Goal: Transaction & Acquisition: Purchase product/service

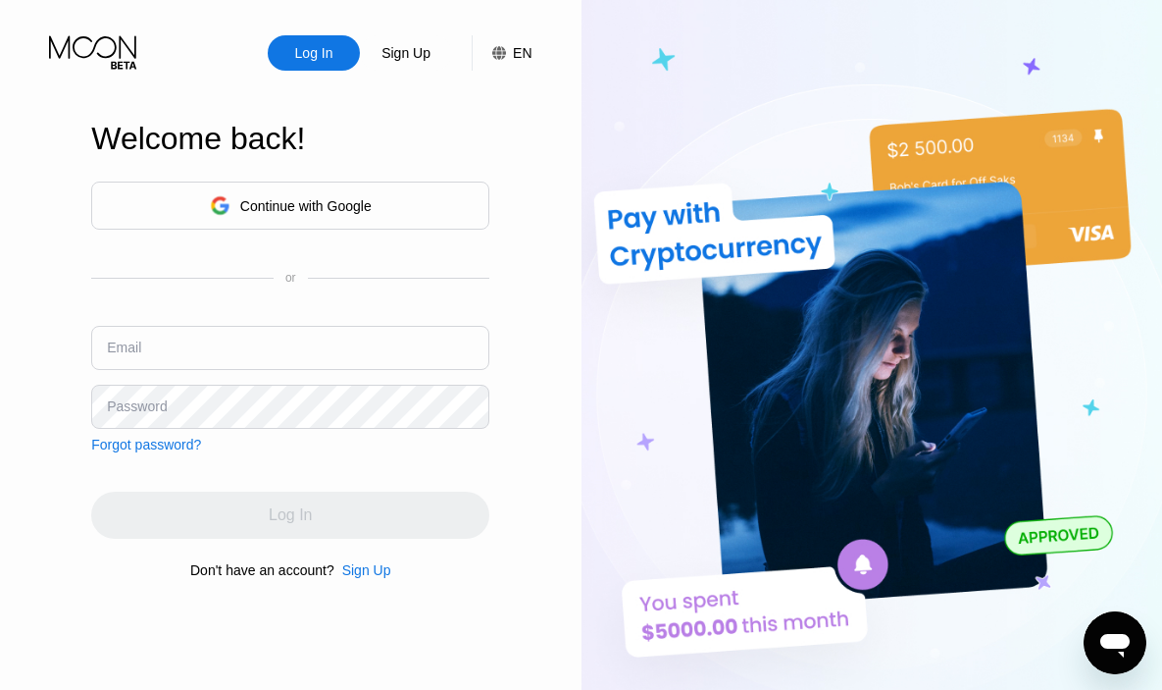
click at [316, 354] on input "text" at bounding box center [290, 348] width 398 height 44
paste input "Phillips_deborahn24812@gmx.com"
type input "Phillips_deborahn24812@gmx.com"
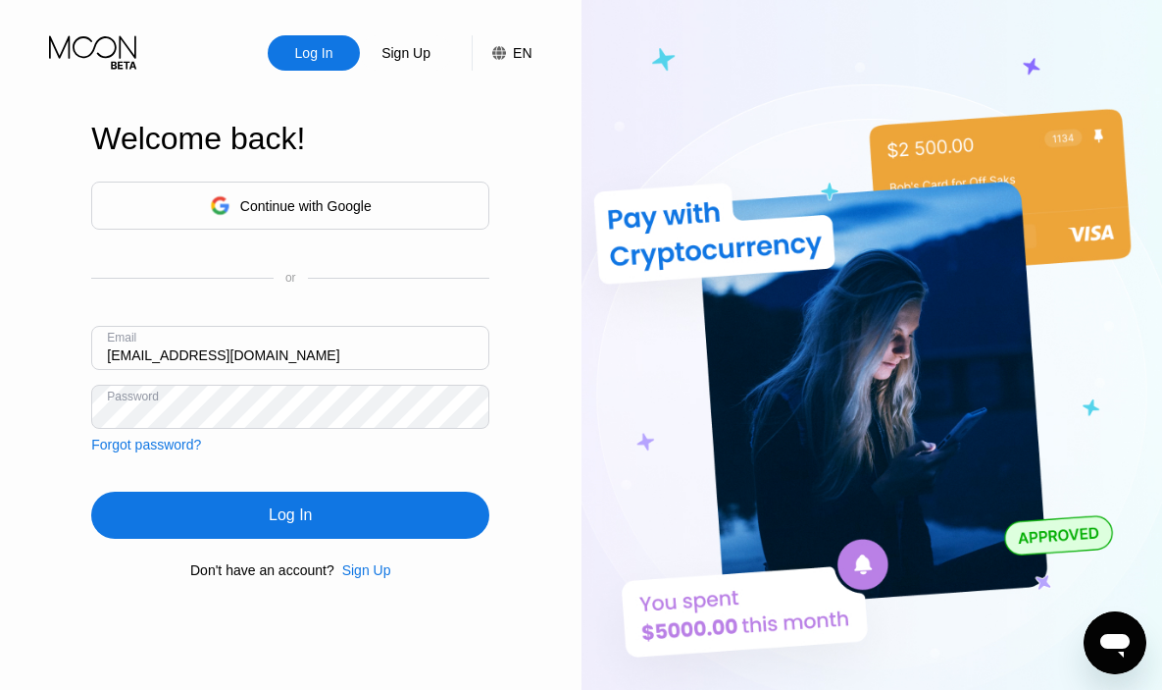
click at [307, 520] on div "Log In" at bounding box center [290, 515] width 43 height 20
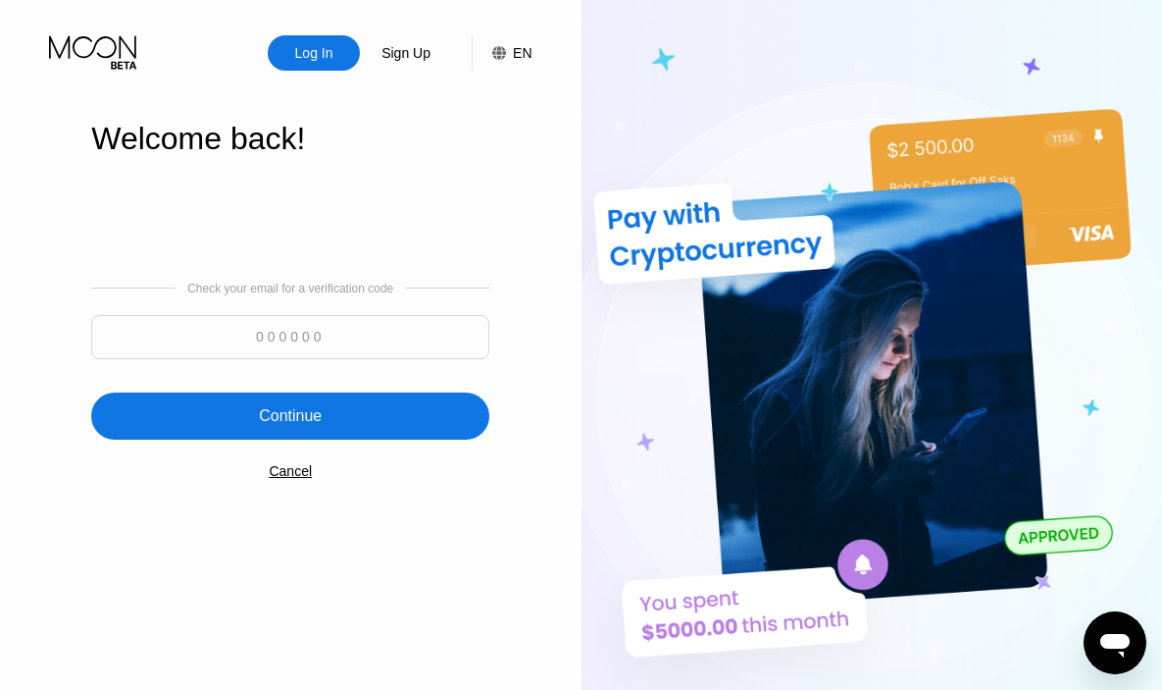
click at [364, 328] on input at bounding box center [290, 337] width 398 height 44
paste input "762503"
type input "762503"
click at [363, 414] on div "Continue" at bounding box center [290, 415] width 398 height 47
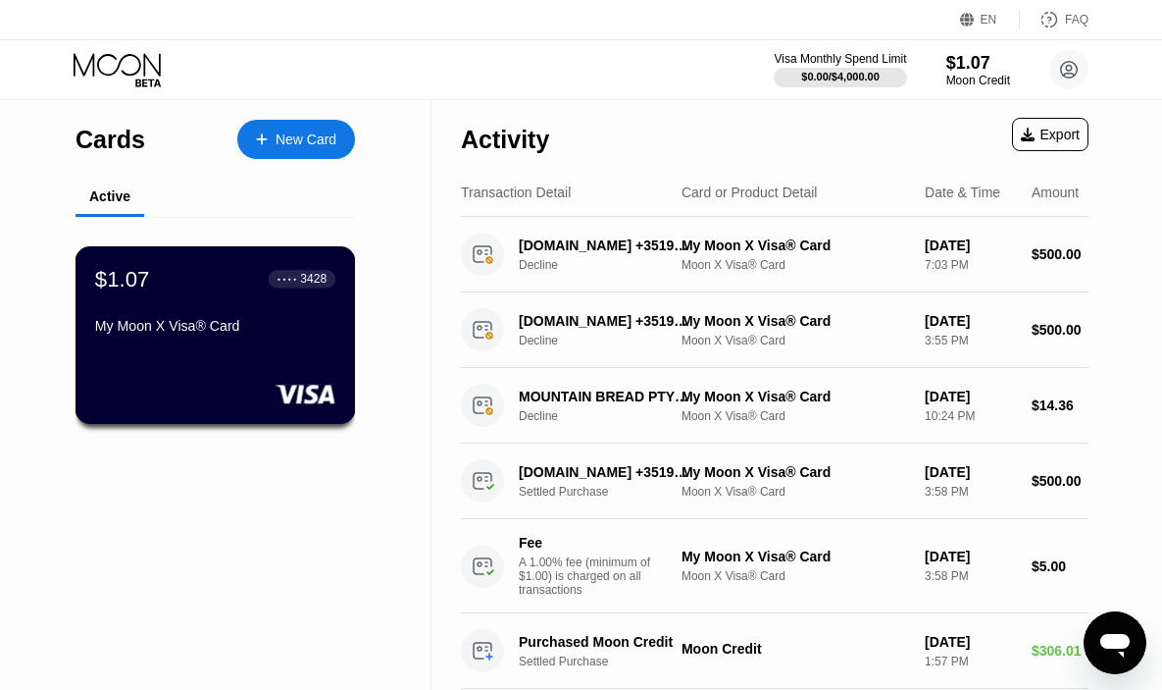
click at [289, 361] on div "$1.07 ● ● ● ● 3428 My Moon X Visa® Card" at bounding box center [216, 335] width 281 height 178
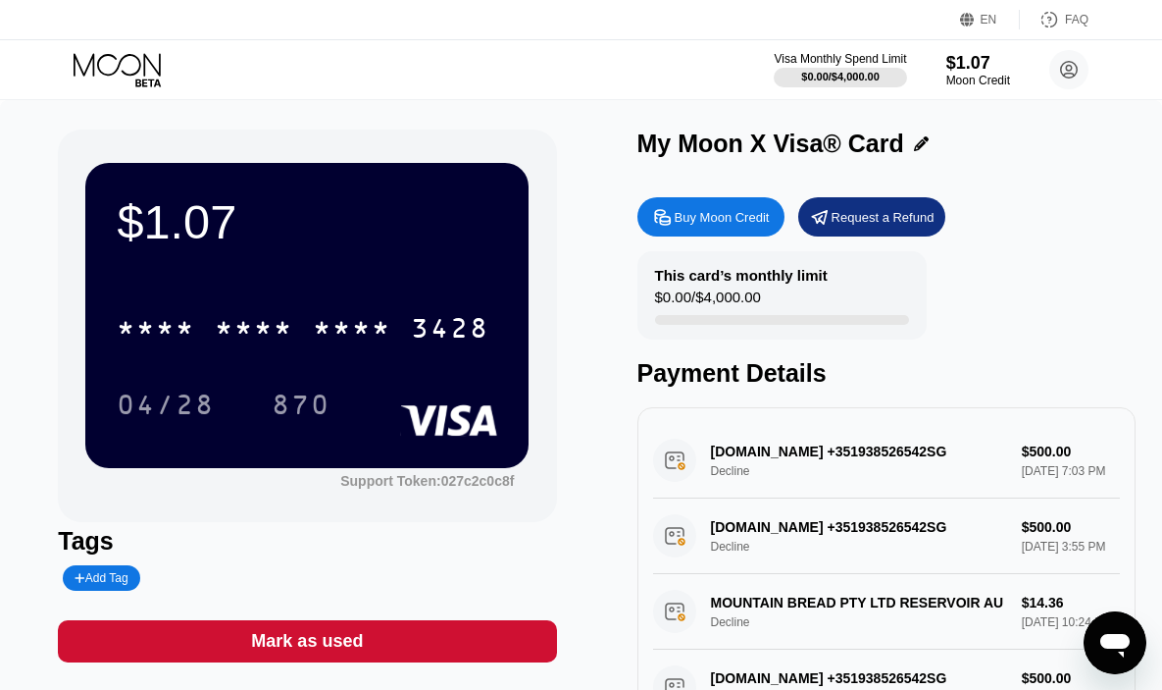
click at [687, 231] on div "Buy Moon Credit" at bounding box center [711, 216] width 147 height 39
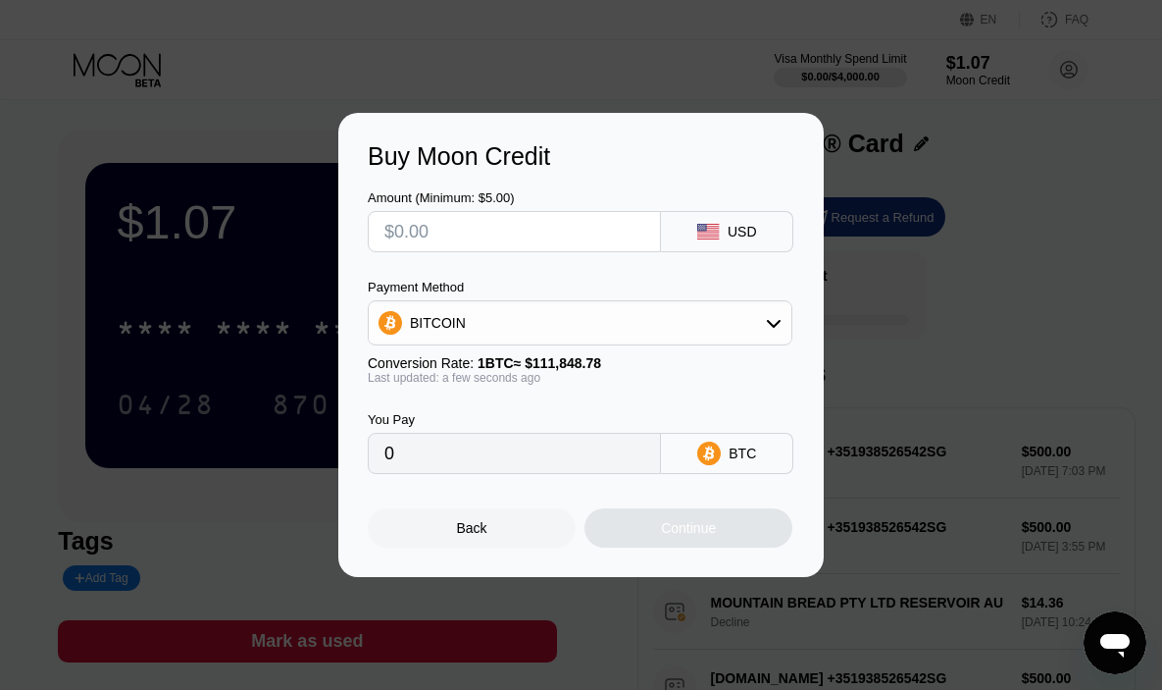
click at [610, 328] on div "BITCOIN" at bounding box center [580, 322] width 423 height 39
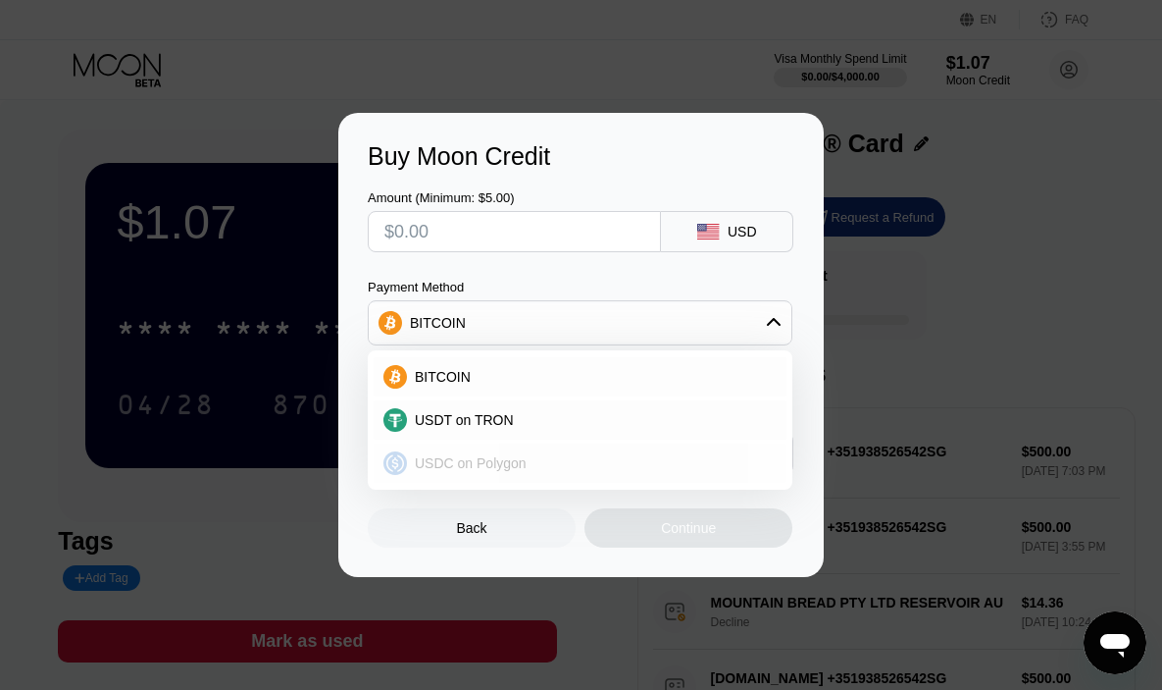
click at [520, 454] on div "USDC on Polygon" at bounding box center [580, 462] width 413 height 39
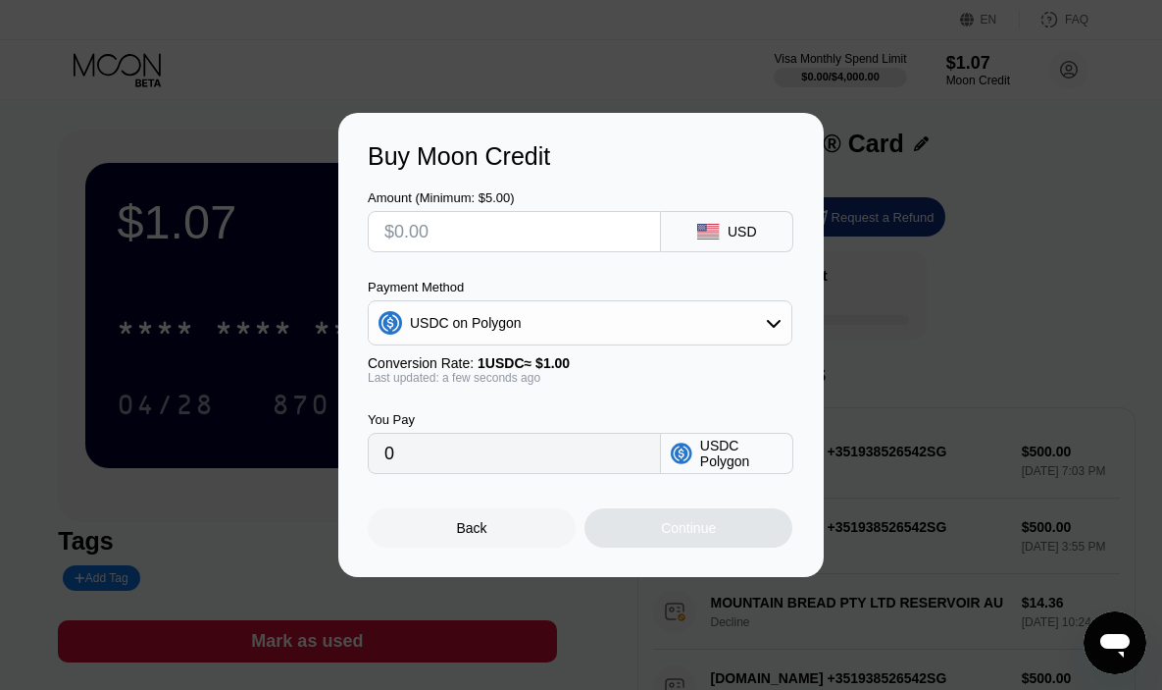
click at [485, 227] on input "text" at bounding box center [515, 231] width 260 height 39
type input "$5"
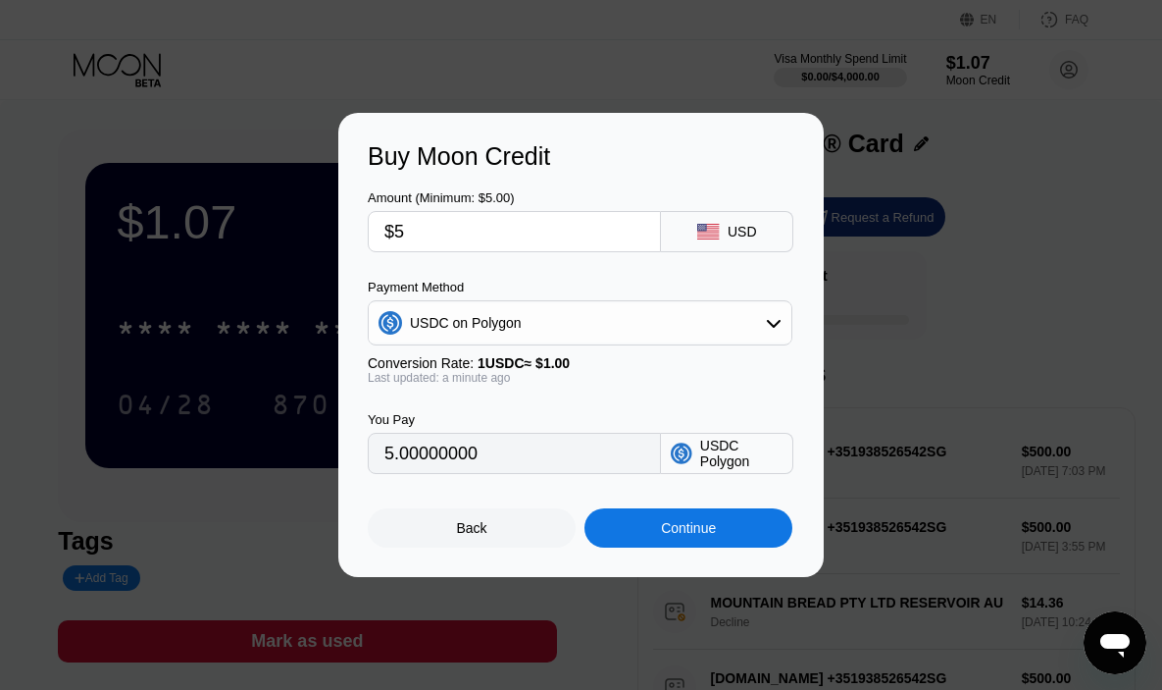
type input "5.00000000"
type input "$500"
type input "500.00000000"
drag, startPoint x: 416, startPoint y: 233, endPoint x: 429, endPoint y: 234, distance: 12.8
click at [429, 234] on input "$500" at bounding box center [515, 231] width 260 height 39
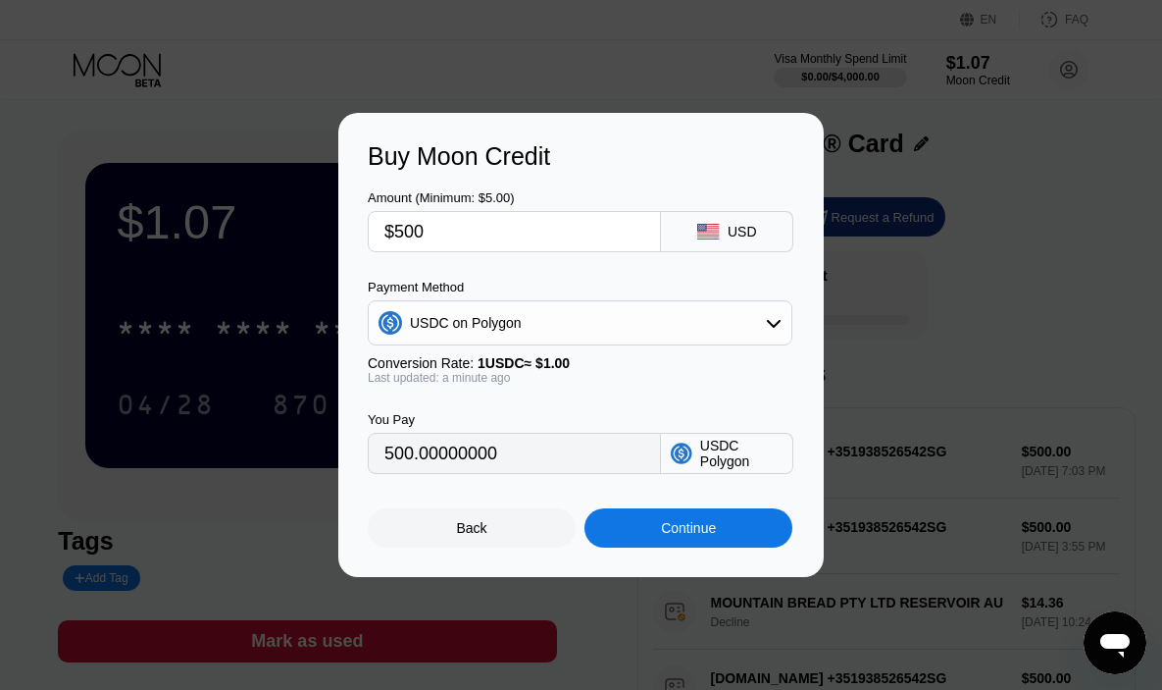
type input "$505"
type input "505.00000000"
drag, startPoint x: 398, startPoint y: 232, endPoint x: 492, endPoint y: 233, distance: 94.2
click at [492, 233] on input "$505" at bounding box center [515, 231] width 260 height 39
type input "$250"
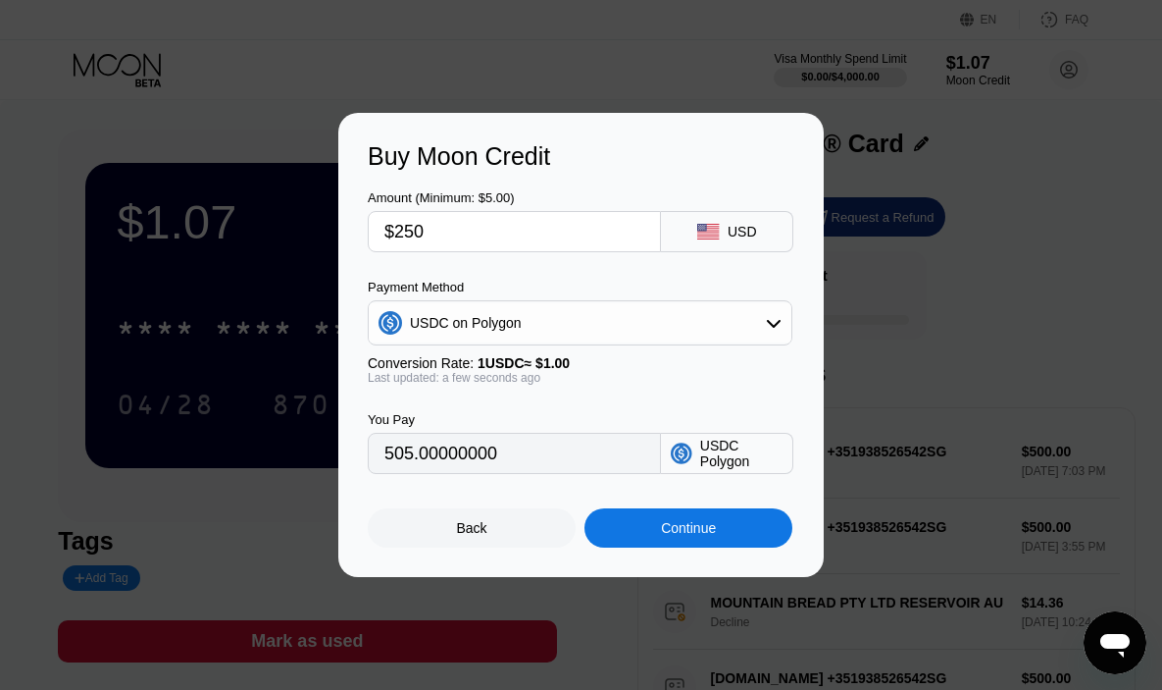
type input "250.00000000"
click at [493, 231] on input "$250" at bounding box center [515, 231] width 260 height 39
type input "$250"
click at [508, 264] on div "Amount (Minimum: $5.00) $250 USD Payment Method USDC on Polygon Conversion Rate…" at bounding box center [581, 322] width 427 height 303
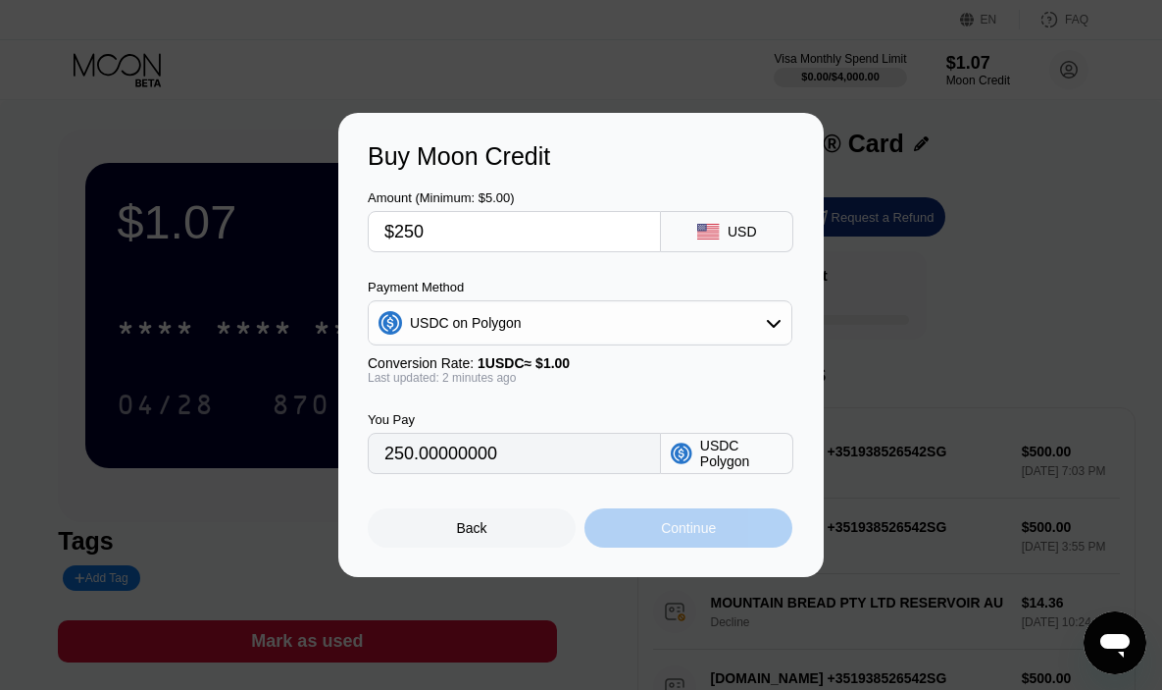
click at [617, 517] on div "Continue" at bounding box center [689, 527] width 208 height 39
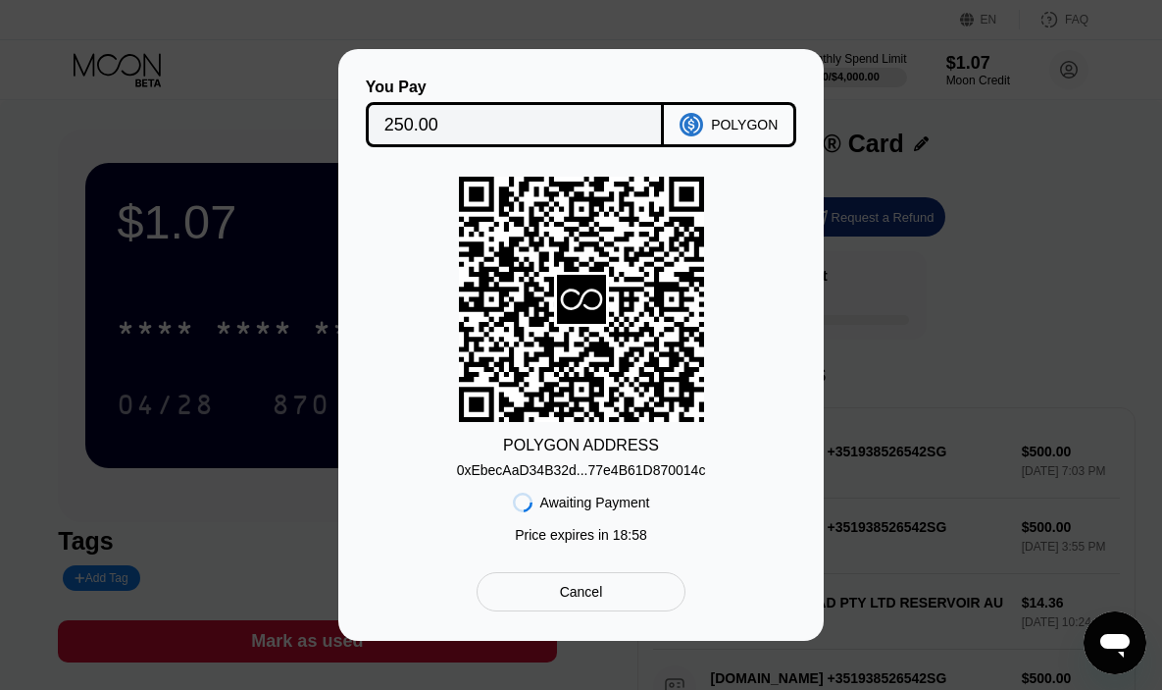
click at [624, 473] on div "0xEbecAaD34B32d...77e4B61D870014c" at bounding box center [581, 470] width 249 height 16
drag, startPoint x: 731, startPoint y: 473, endPoint x: 687, endPoint y: 476, distance: 44.2
click at [687, 476] on div "POLYGON ADDRESS 0xEbecAaD34B32d...77e4B61D870014c Awaiting Payment Price expire…" at bounding box center [581, 365] width 427 height 376
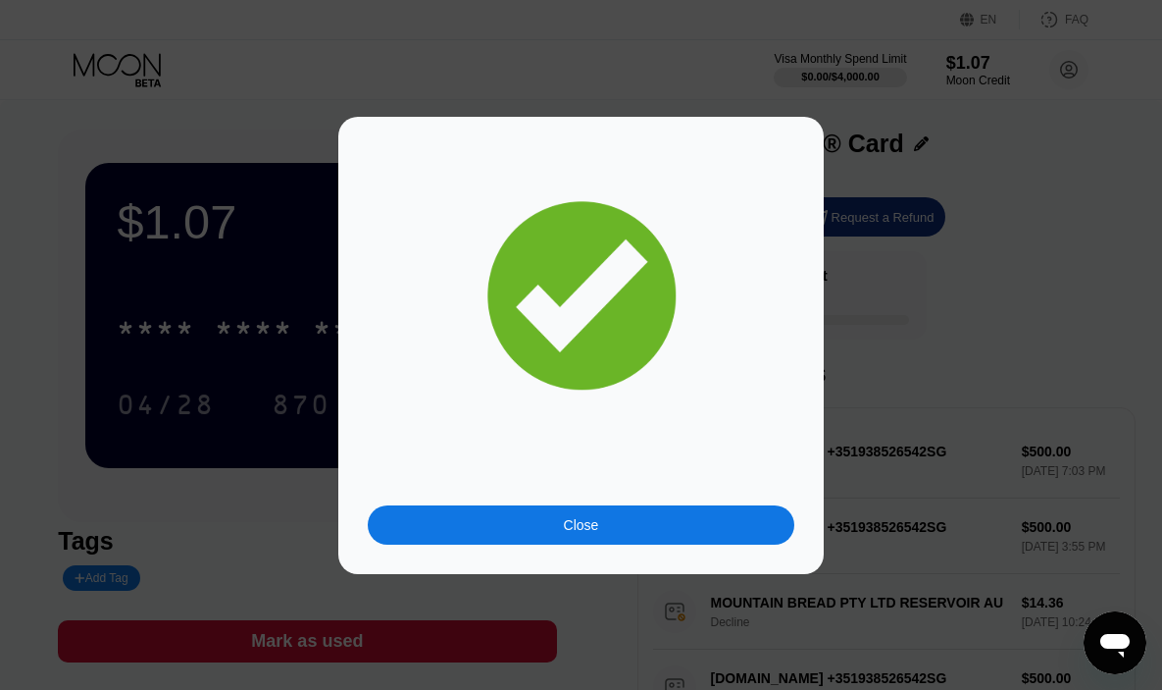
drag, startPoint x: 450, startPoint y: 292, endPoint x: 578, endPoint y: 488, distance: 234.0
click at [578, 487] on div "Close" at bounding box center [581, 345] width 427 height 398
click at [578, 514] on div "Close" at bounding box center [581, 524] width 427 height 39
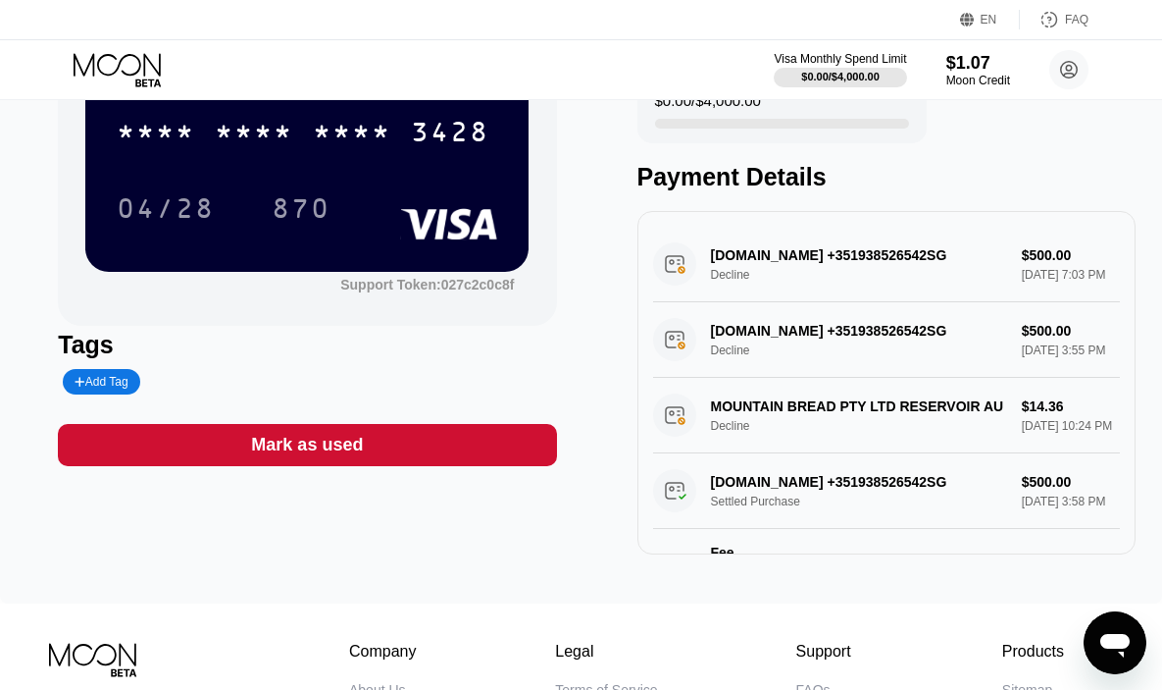
scroll to position [234, 0]
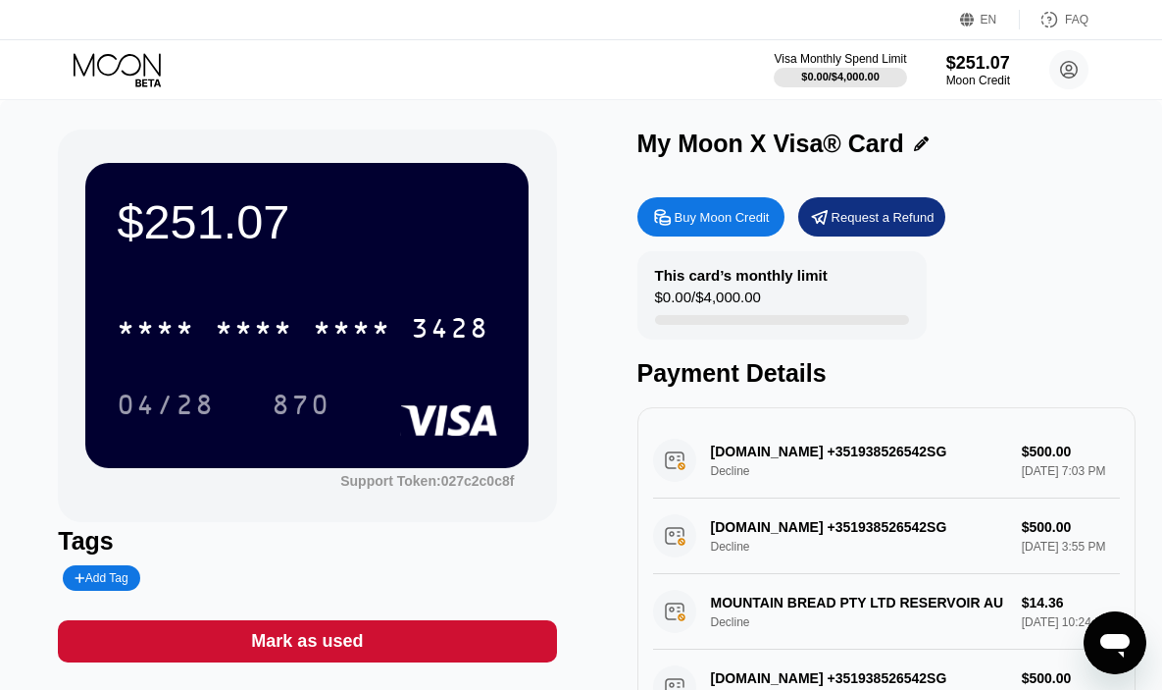
click at [677, 216] on div "Buy Moon Credit" at bounding box center [722, 217] width 95 height 17
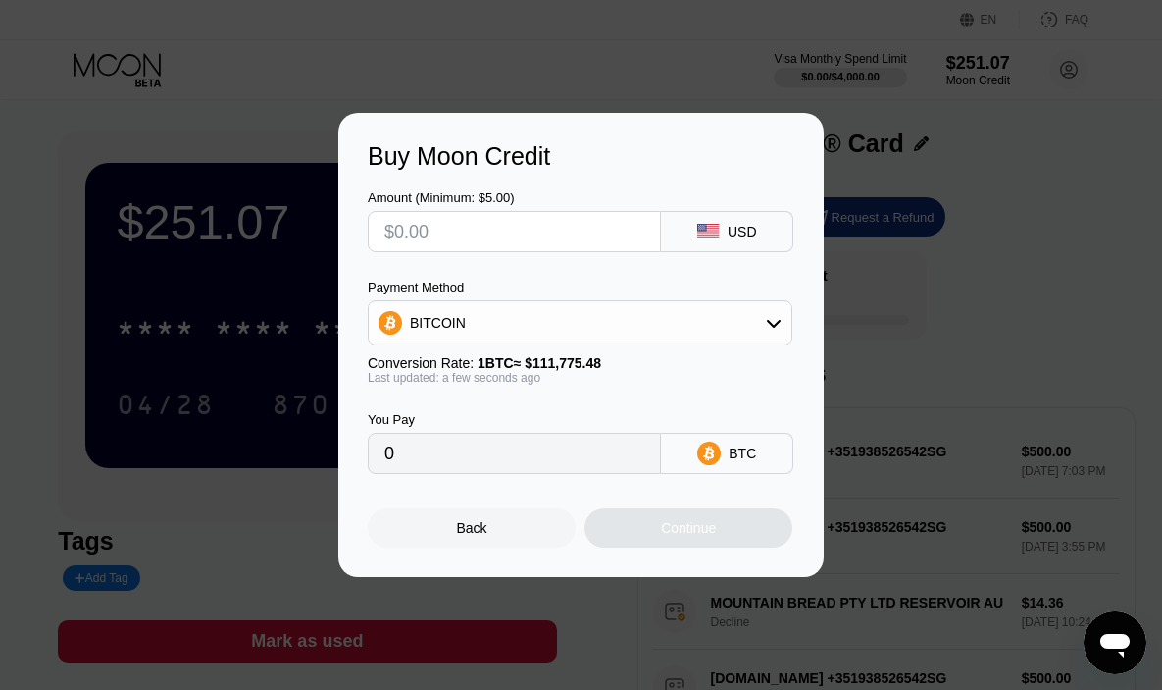
click at [590, 306] on div "BITCOIN" at bounding box center [580, 322] width 423 height 39
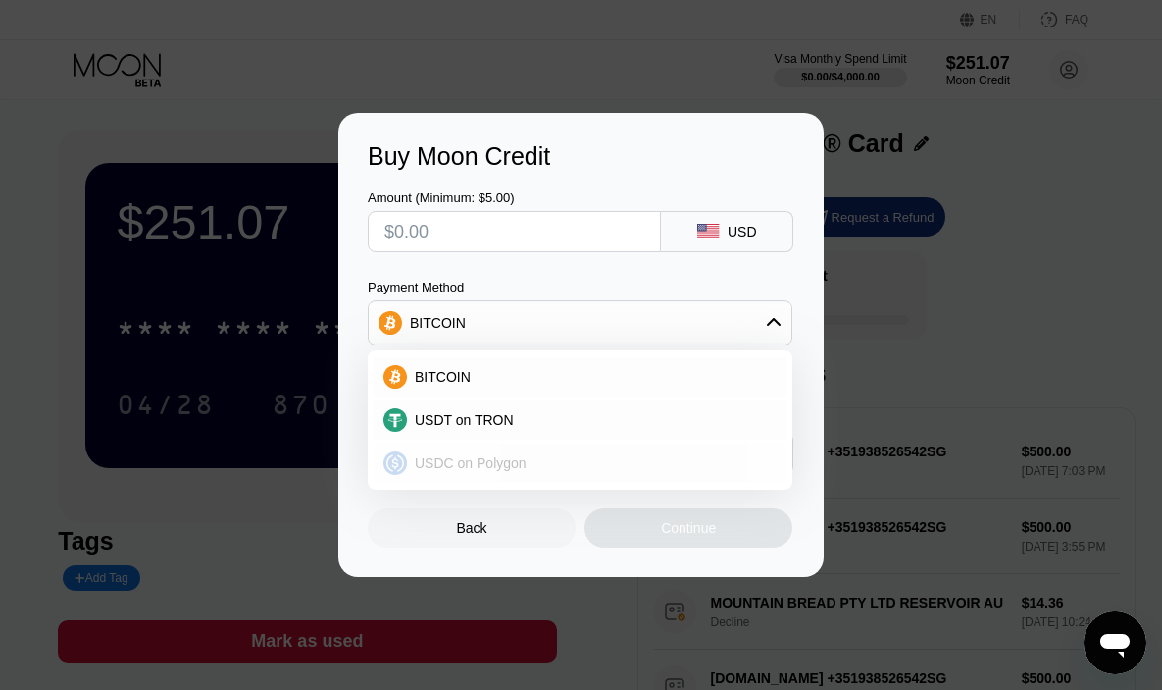
click at [455, 451] on div "USDC on Polygon" at bounding box center [580, 462] width 413 height 39
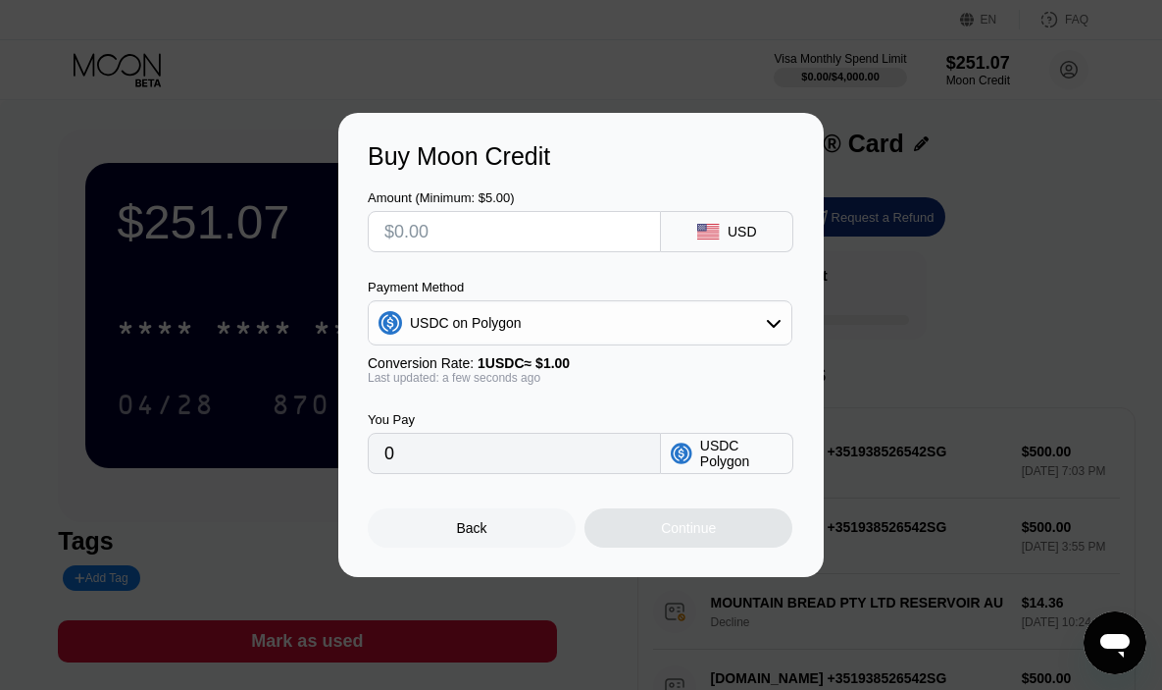
click at [507, 240] on input "text" at bounding box center [515, 231] width 260 height 39
type input "$2"
type input "2.00000000"
type input "$256"
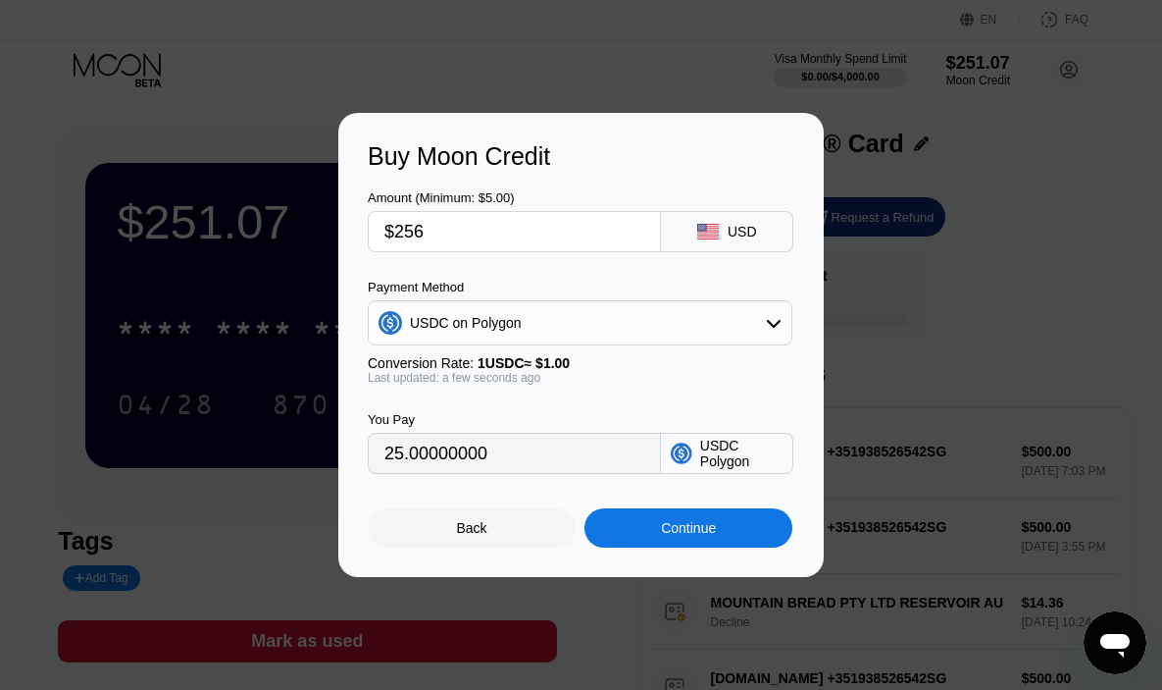
type input "256.00000000"
type input "$256"
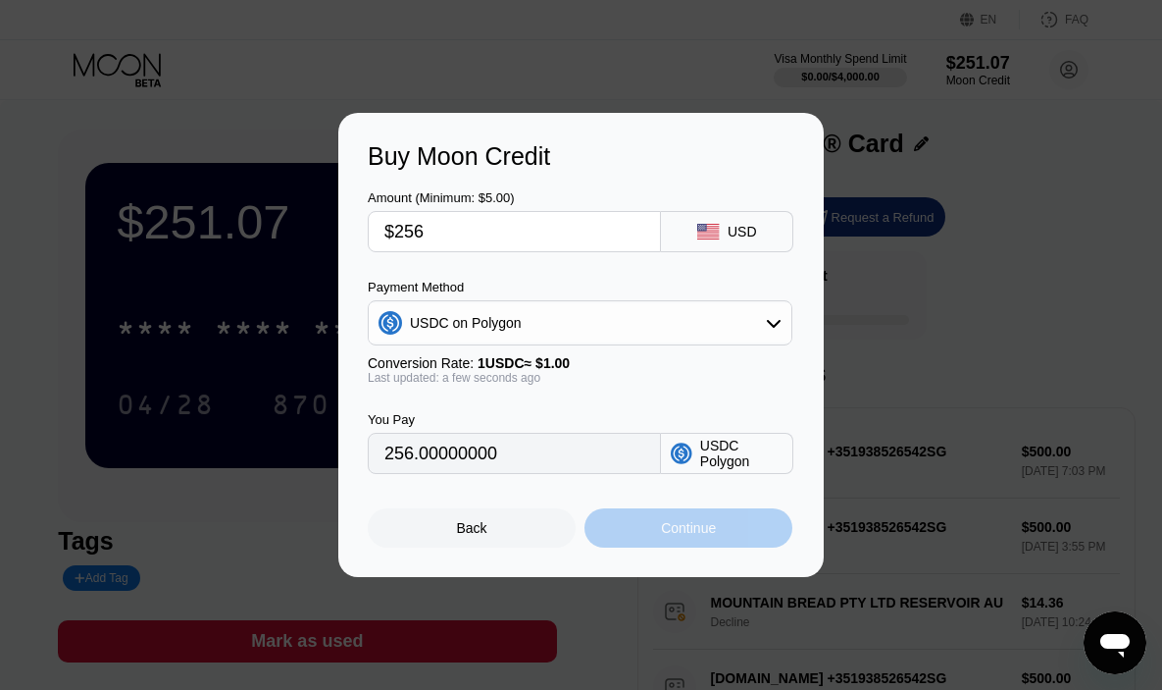
click at [612, 516] on div "Continue" at bounding box center [689, 527] width 208 height 39
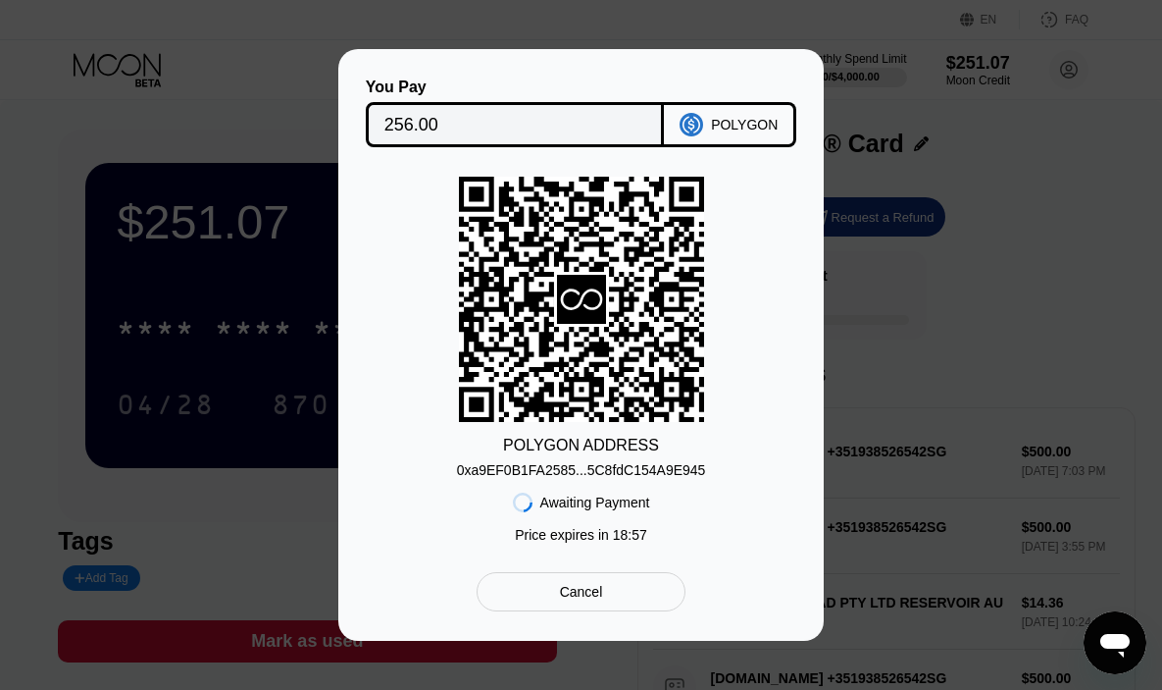
click at [642, 471] on div "0xa9EF0B1FA2585...5C8fdC154A9E945" at bounding box center [581, 470] width 249 height 16
drag, startPoint x: 491, startPoint y: 470, endPoint x: 517, endPoint y: 474, distance: 25.8
click at [517, 474] on div "POLYGON ADDRESS 0xa9EF0B1FA2585...5C8fdC154A9E945 Awaiting Payment Price expire…" at bounding box center [581, 365] width 427 height 376
drag, startPoint x: 436, startPoint y: 470, endPoint x: 606, endPoint y: 479, distance: 169.9
click at [606, 479] on div "POLYGON ADDRESS 0xa9EF0B1FA2585...5C8fdC154A9E945 Awaiting Payment Price expire…" at bounding box center [581, 365] width 427 height 376
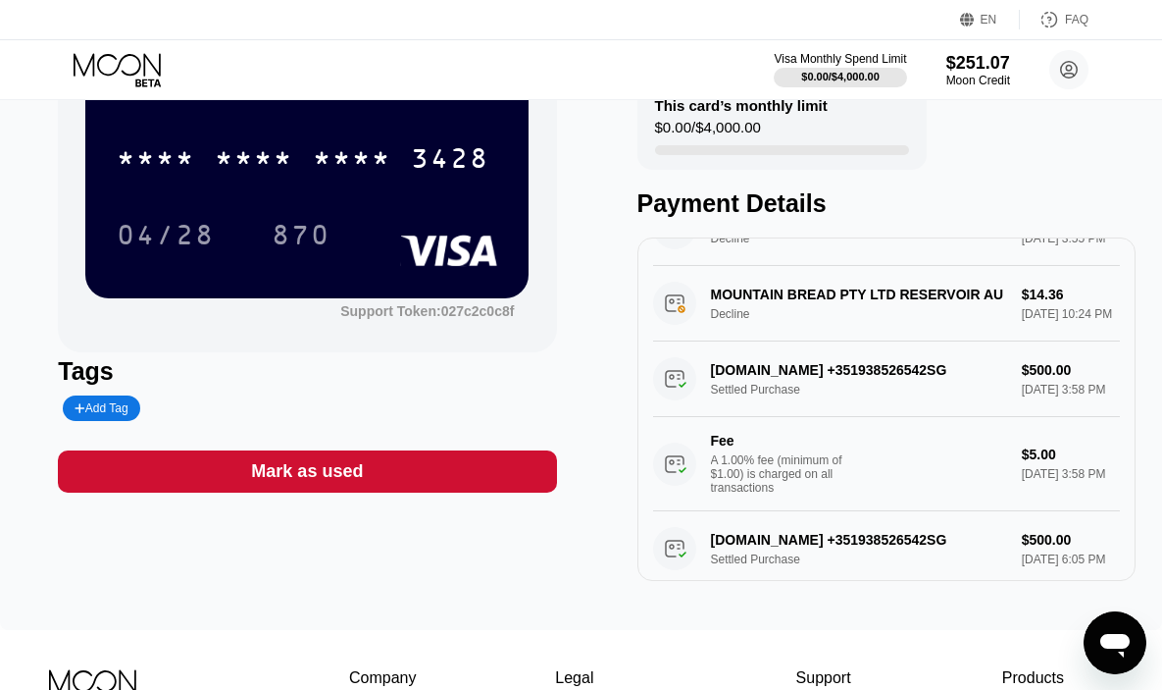
scroll to position [15, 0]
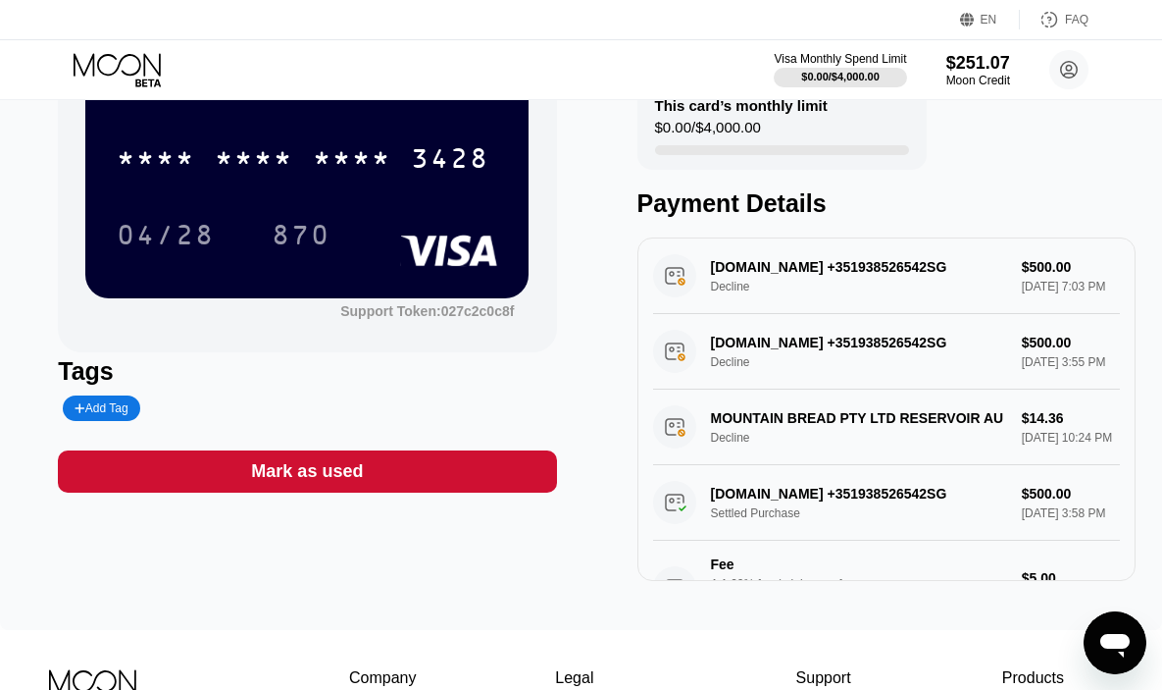
drag, startPoint x: 706, startPoint y: 429, endPoint x: 901, endPoint y: 431, distance: 195.2
click at [901, 431] on div "MOUNTAIN BREAD PTY LTD RESERVOIR AU Decline $14.36 Sep 11, 2025 10:24 PM" at bounding box center [886, 427] width 467 height 76
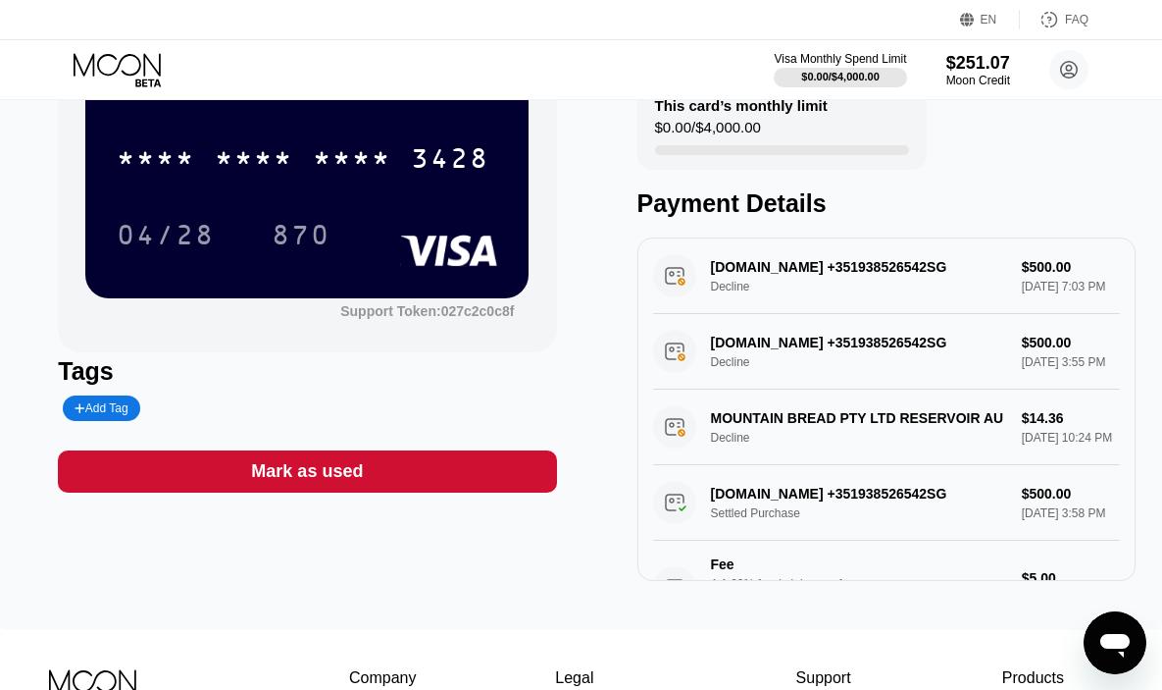
click at [901, 431] on div "MOUNTAIN BREAD PTY LTD RESERVOIR AU Decline $14.36 Sep 11, 2025 10:24 PM" at bounding box center [886, 427] width 467 height 76
drag, startPoint x: 901, startPoint y: 431, endPoint x: 783, endPoint y: 441, distance: 119.2
click at [901, 431] on div "MOUNTAIN BREAD PTY LTD RESERVOIR AU Decline $14.36 Sep 11, 2025 10:24 PM" at bounding box center [886, 427] width 467 height 76
drag, startPoint x: 710, startPoint y: 431, endPoint x: 880, endPoint y: 405, distance: 171.6
click at [849, 436] on div "MOUNTAIN BREAD PTY LTD RESERVOIR AU Decline $14.36 Sep 11, 2025 10:24 PM" at bounding box center [886, 427] width 467 height 76
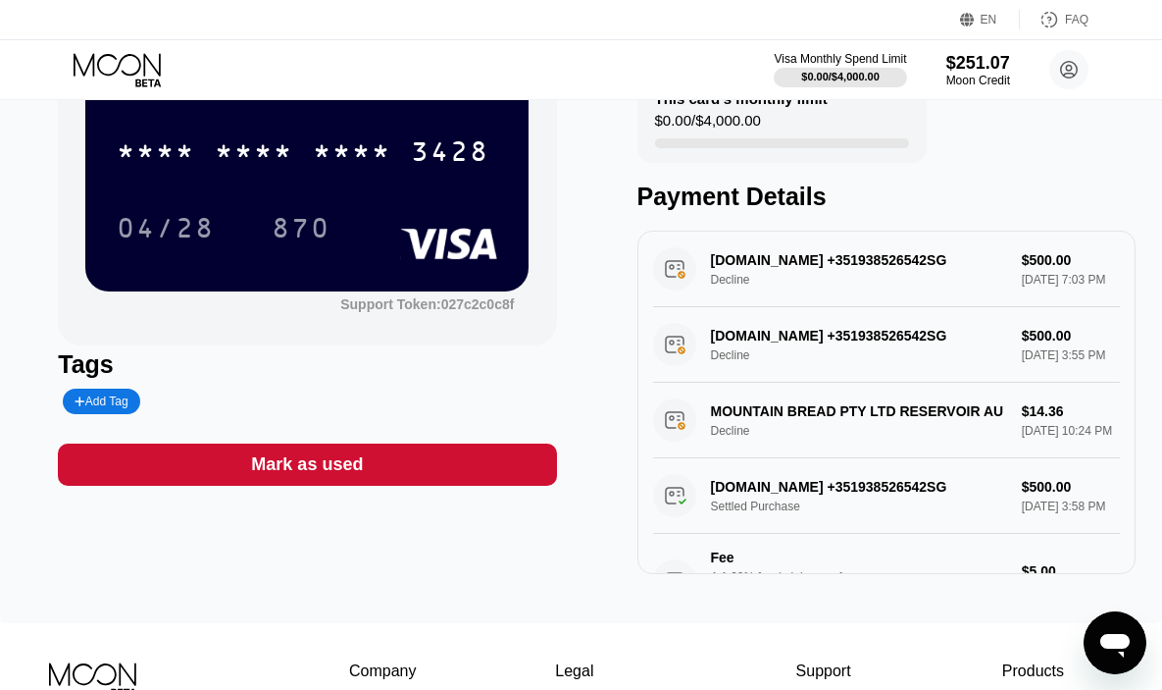
scroll to position [178, 0]
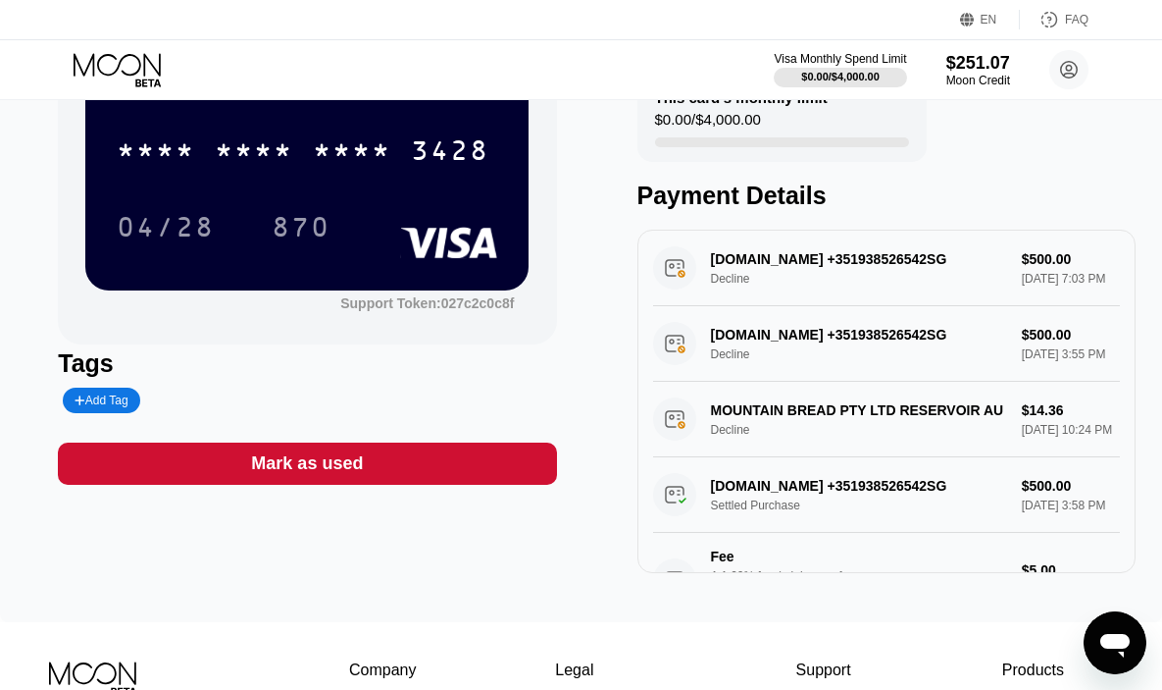
click at [886, 424] on div "MOUNTAIN BREAD PTY LTD RESERVOIR AU Decline $14.36 Sep 11, 2025 10:24 PM" at bounding box center [886, 420] width 467 height 76
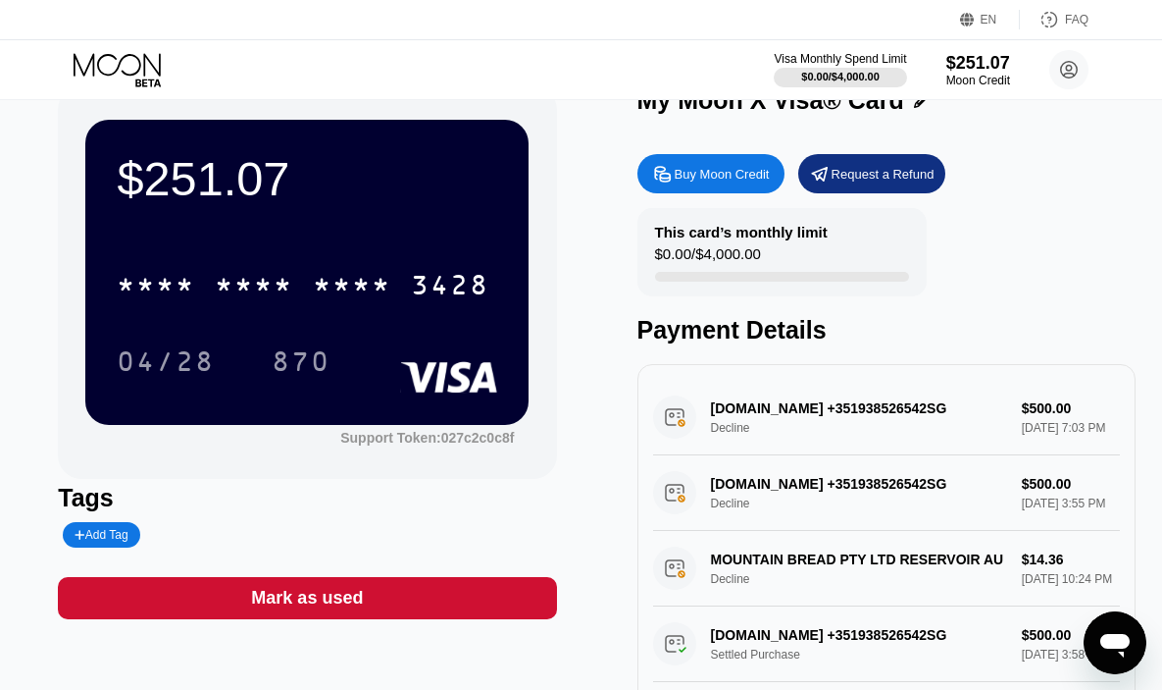
scroll to position [0, 0]
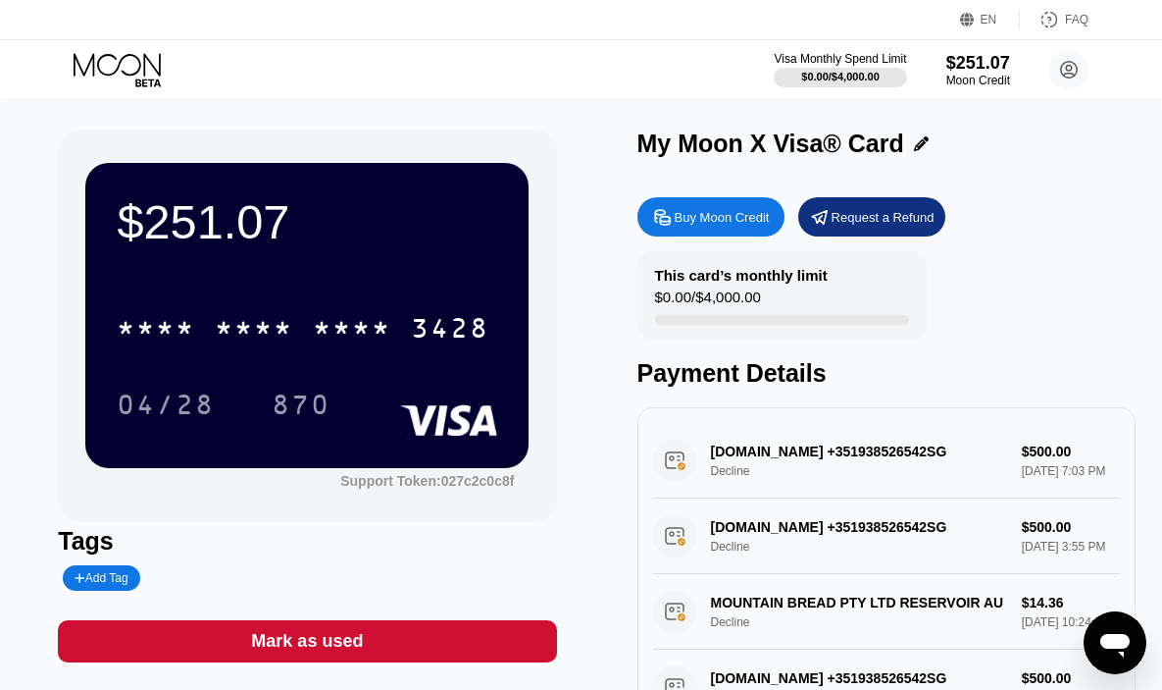
scroll to position [167, 0]
